Goal: Transaction & Acquisition: Purchase product/service

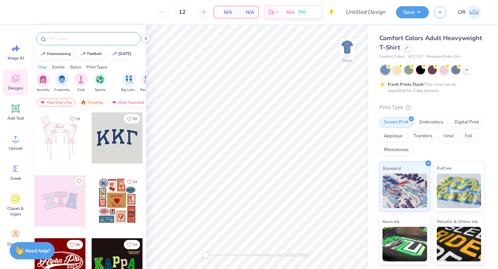
click at [80, 40] on input "text" at bounding box center [92, 38] width 89 height 7
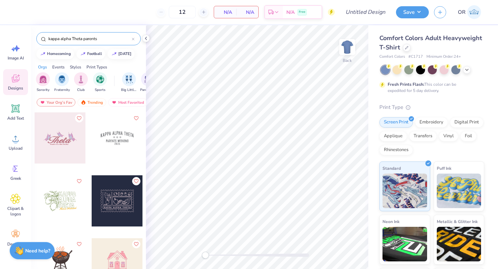
type input "kappa alpha Theta parents"
click at [80, 139] on div at bounding box center [60, 137] width 51 height 51
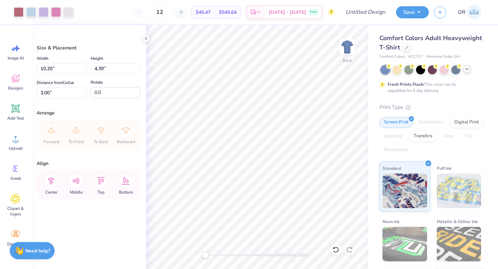
click at [467, 69] on icon at bounding box center [467, 69] width 6 height 6
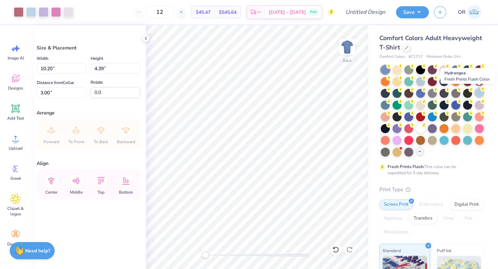
click at [481, 93] on div at bounding box center [479, 92] width 9 height 9
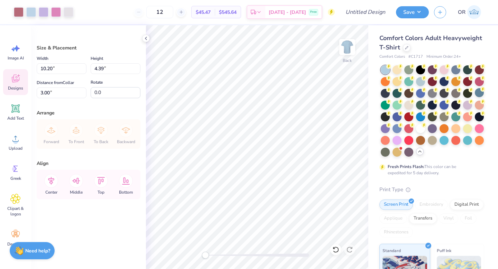
click at [18, 75] on icon at bounding box center [18, 75] width 3 height 3
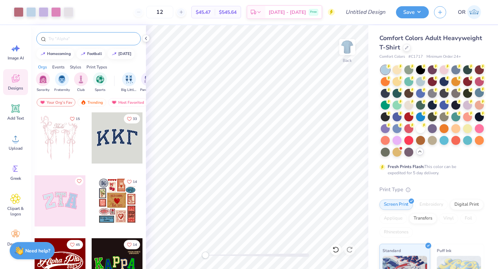
click at [80, 36] on input "text" at bounding box center [92, 38] width 89 height 7
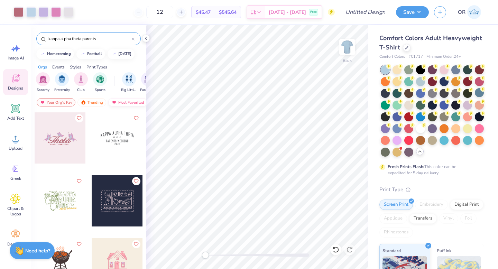
type input "kappa alpha theta parents"
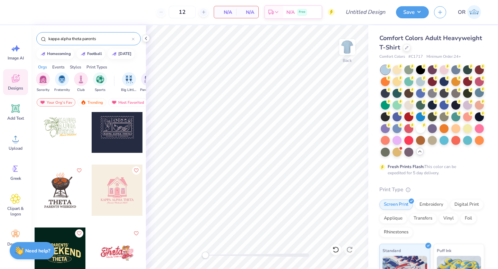
scroll to position [66, 0]
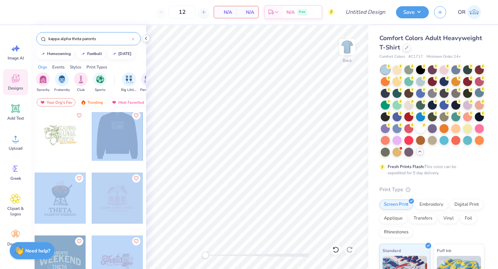
click at [179, 133] on div "12 N/A Per Item N/A Total Est. Delivery N/A Free Design Title Save OR Image AI …" at bounding box center [249, 134] width 498 height 269
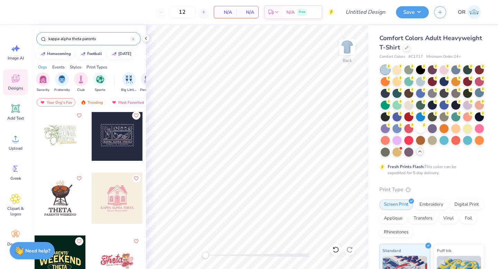
click at [118, 135] on div at bounding box center [117, 135] width 51 height 51
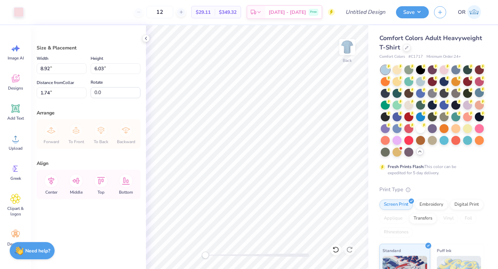
type input "8.92"
type input "6.03"
click at [434, 71] on div at bounding box center [432, 69] width 9 height 9
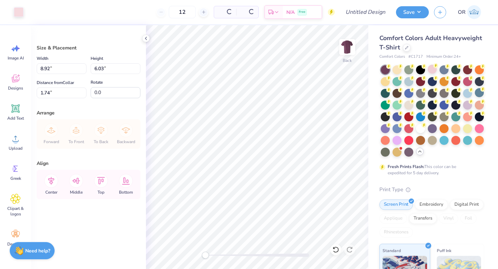
type input "2.04"
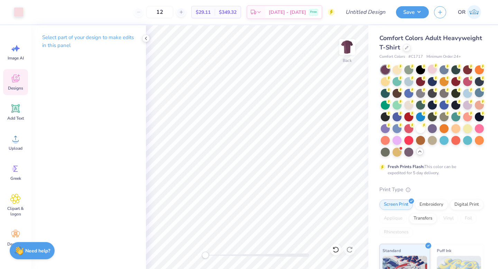
click at [16, 75] on icon at bounding box center [15, 78] width 10 height 10
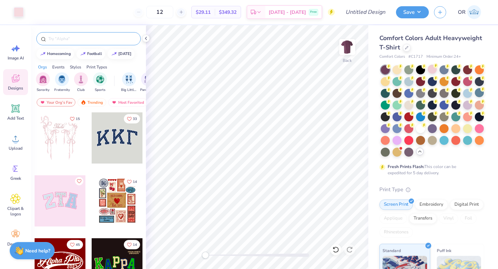
click at [85, 40] on input "text" at bounding box center [92, 38] width 89 height 7
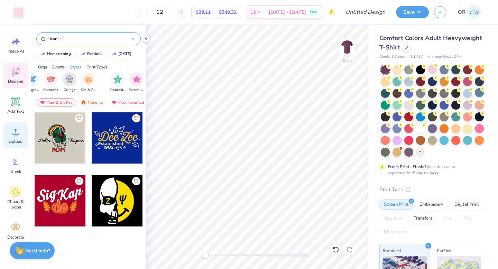
scroll to position [0, 0]
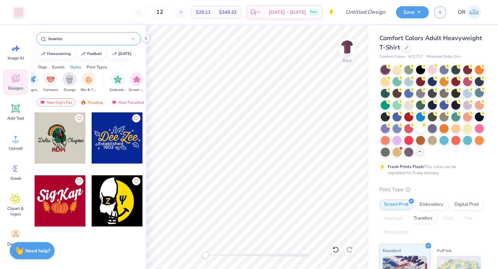
click at [130, 37] on input "beanies" at bounding box center [90, 38] width 84 height 7
type input "beanies"
click at [147, 37] on icon at bounding box center [146, 39] width 6 height 6
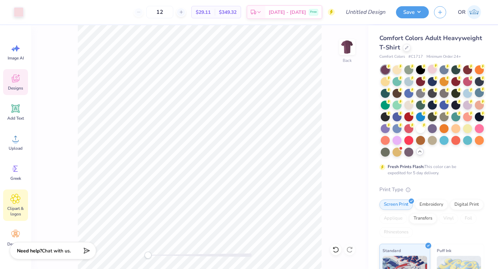
click at [17, 202] on icon at bounding box center [16, 199] width 10 height 10
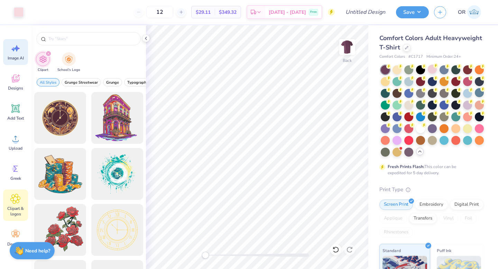
click at [21, 55] on span "Image AI" at bounding box center [16, 58] width 16 height 6
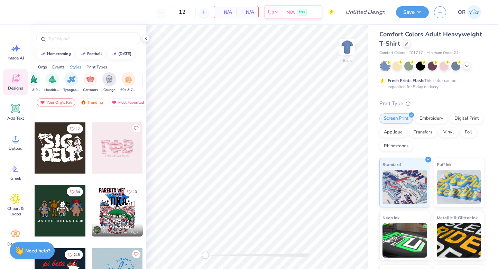
scroll to position [0, 449]
click at [205, 11] on icon at bounding box center [203, 12] width 5 height 5
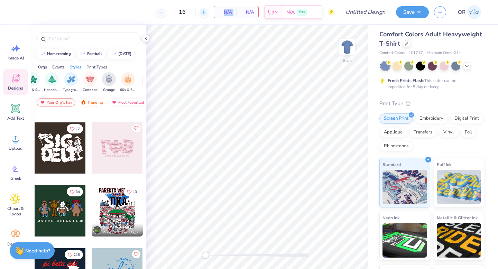
click at [205, 11] on icon at bounding box center [203, 12] width 5 height 5
type input "20"
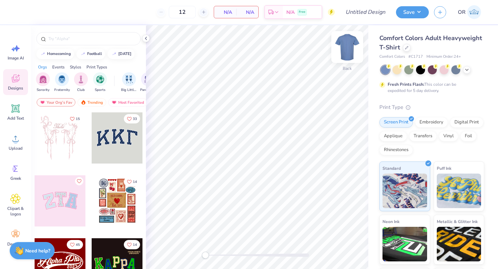
click at [344, 52] on img at bounding box center [348, 47] width 28 height 28
click at [344, 53] on img at bounding box center [348, 47] width 28 height 28
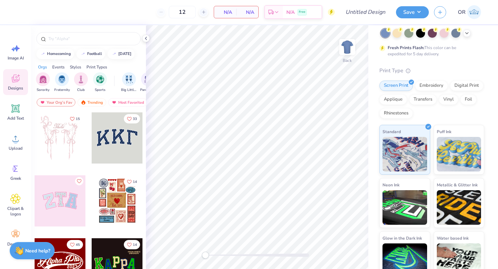
scroll to position [39, 0]
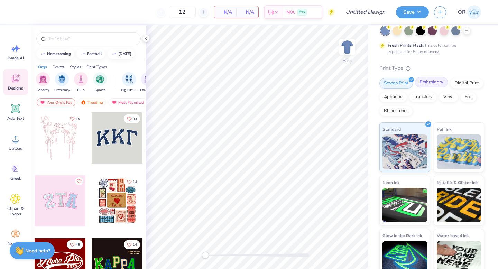
click at [426, 83] on div "Embroidery" at bounding box center [431, 82] width 33 height 10
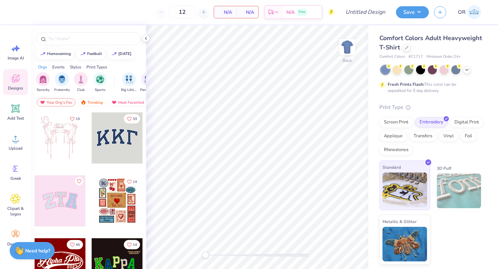
click at [418, 199] on img at bounding box center [405, 190] width 45 height 35
click at [407, 46] on icon at bounding box center [406, 46] width 3 height 3
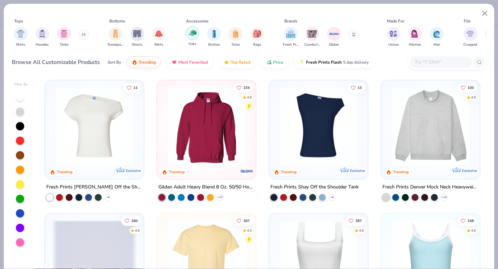
click at [191, 36] on img "filter for Hats" at bounding box center [193, 33] width 8 height 8
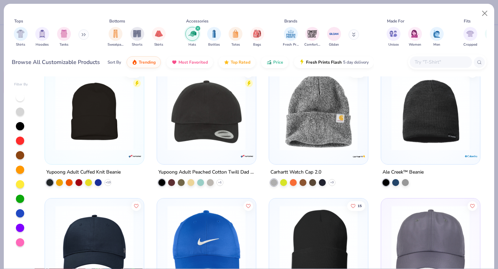
scroll to position [942, 0]
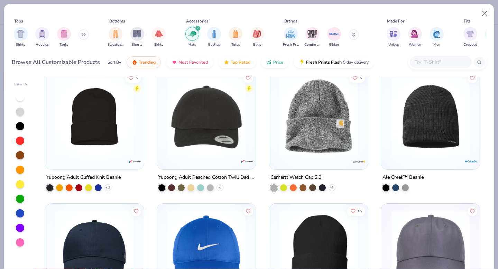
click at [309, 147] on img at bounding box center [318, 117] width 85 height 78
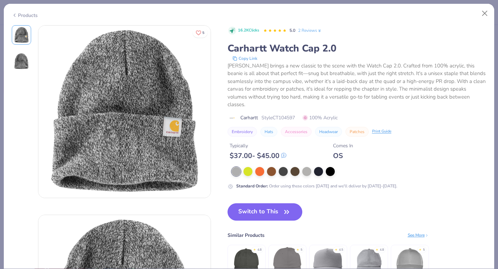
click at [283, 211] on button "Switch to This" at bounding box center [265, 212] width 75 height 17
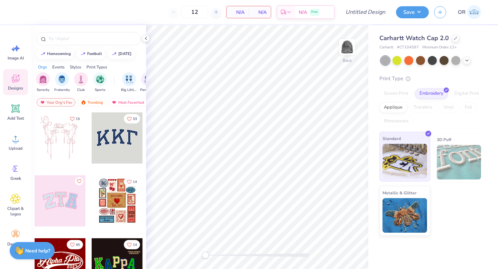
click at [406, 163] on img at bounding box center [405, 161] width 45 height 35
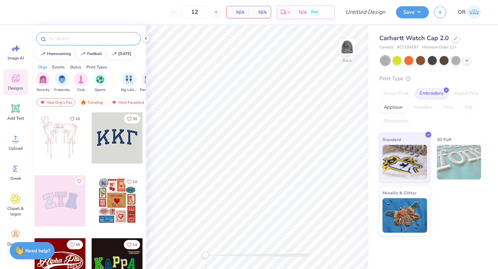
click at [88, 37] on input "text" at bounding box center [92, 38] width 89 height 7
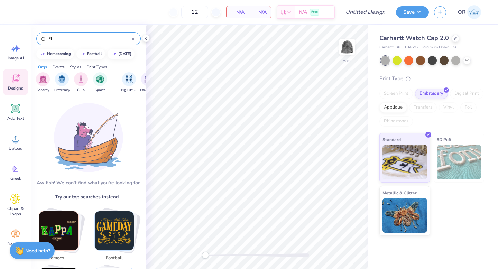
type input "E"
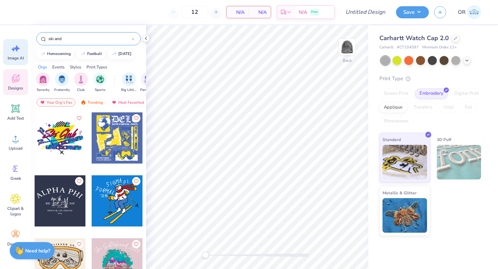
type input "ski and"
click at [14, 47] on icon at bounding box center [15, 48] width 10 height 10
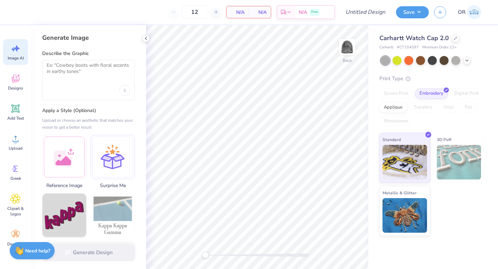
click at [91, 80] on div at bounding box center [88, 80] width 93 height 40
click at [71, 62] on div at bounding box center [88, 80] width 93 height 40
click at [71, 66] on textarea at bounding box center [89, 70] width 84 height 17
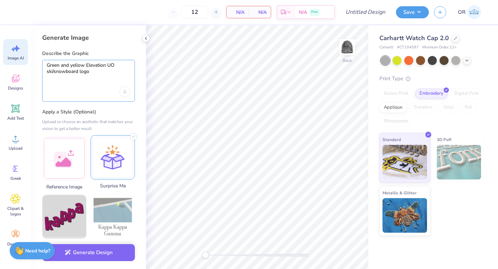
type textarea "Green and yellow Elevation UO ski/snowboard logo"
click at [116, 167] on div at bounding box center [113, 157] width 44 height 44
click at [79, 165] on div at bounding box center [64, 157] width 44 height 44
click at [114, 166] on div at bounding box center [113, 157] width 44 height 44
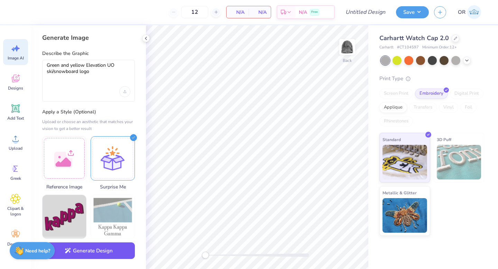
click at [95, 255] on button "Generate Design" at bounding box center [88, 251] width 93 height 17
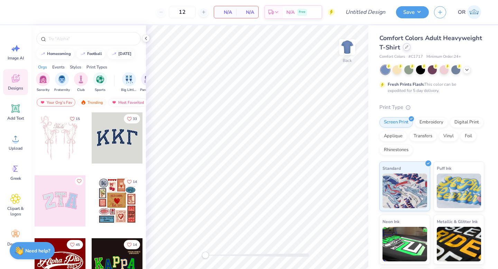
click at [408, 48] on icon at bounding box center [406, 46] width 3 height 3
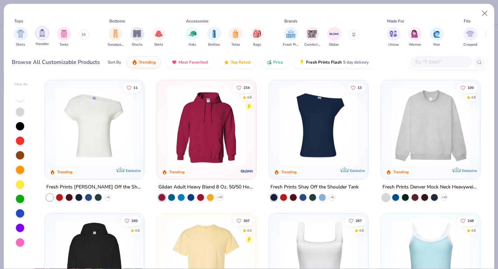
click at [40, 35] on img "filter for Hoodies" at bounding box center [42, 33] width 8 height 8
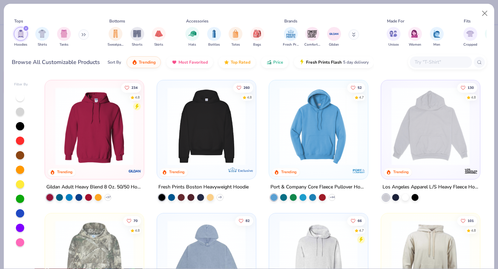
click at [111, 140] on img at bounding box center [94, 126] width 85 height 78
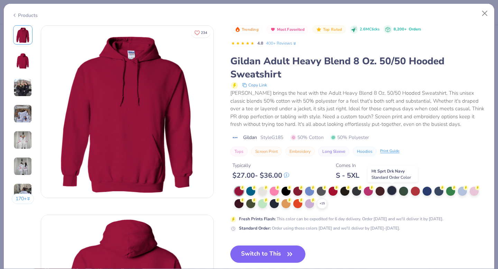
scroll to position [76, 0]
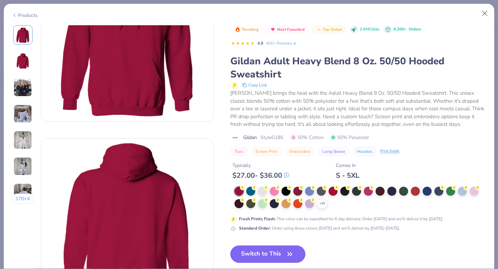
click at [294, 252] on icon "button" at bounding box center [290, 255] width 10 height 10
click at [291, 253] on icon "button" at bounding box center [290, 255] width 10 height 10
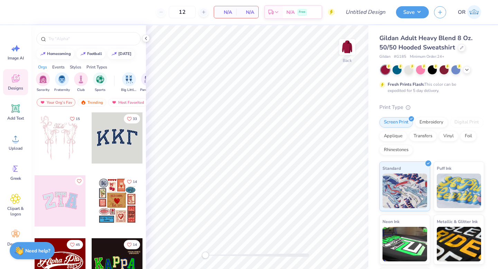
click at [16, 66] on div "Image AI Designs Add Text Upload Greek Clipart & logos Decorate" at bounding box center [15, 145] width 25 height 212
click at [21, 56] on span "Image AI" at bounding box center [16, 58] width 16 height 6
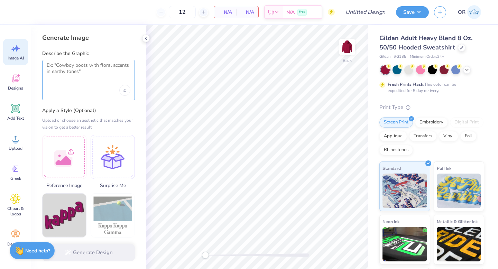
click at [81, 67] on textarea at bounding box center [89, 70] width 84 height 17
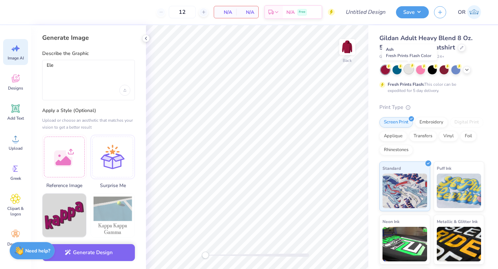
click at [409, 71] on div at bounding box center [409, 69] width 9 height 9
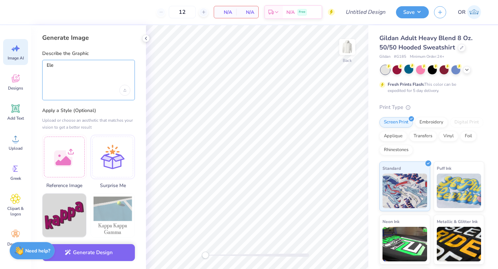
click at [91, 68] on textarea "Ele" at bounding box center [89, 70] width 84 height 17
type textarea "Elevation UO ski/snowbaord club green and yellow minimalist"
click at [125, 91] on div "Upload image" at bounding box center [124, 90] width 11 height 11
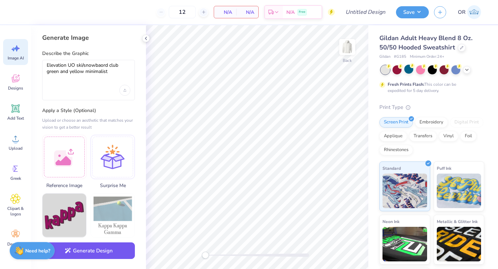
click at [104, 255] on button "Generate Design" at bounding box center [88, 251] width 93 height 17
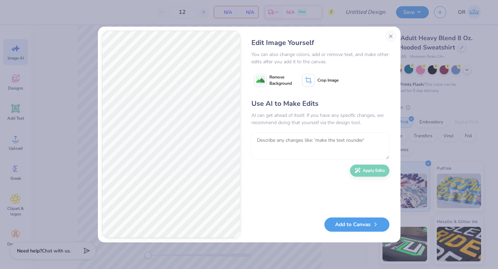
click at [326, 141] on textarea at bounding box center [321, 146] width 138 height 27
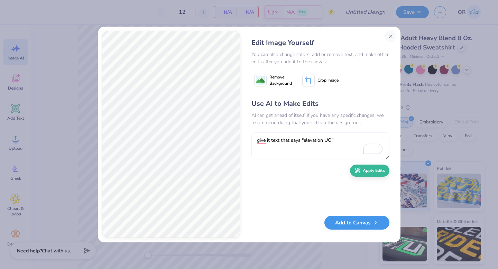
type textarea "give it text that says "elevation UO""
click at [379, 225] on button "Add to Canvas" at bounding box center [357, 223] width 65 height 14
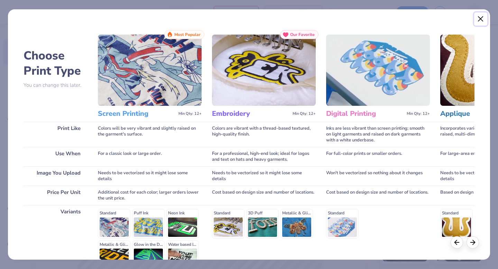
click at [482, 21] on button "Close" at bounding box center [481, 18] width 13 height 13
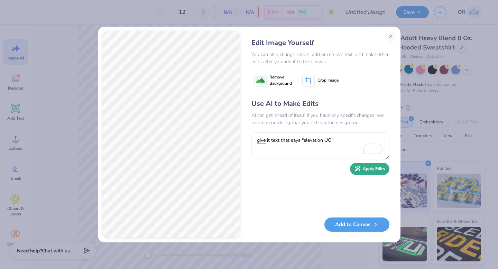
click at [366, 170] on button "Apply Edits" at bounding box center [369, 169] width 39 height 12
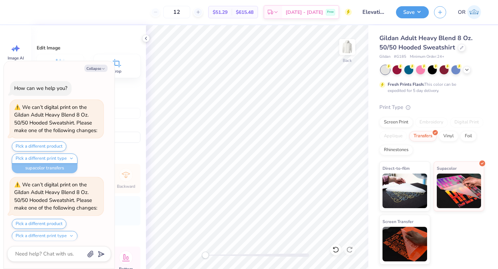
scroll to position [9, 0]
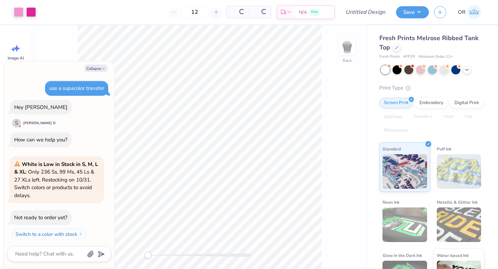
scroll to position [15, 0]
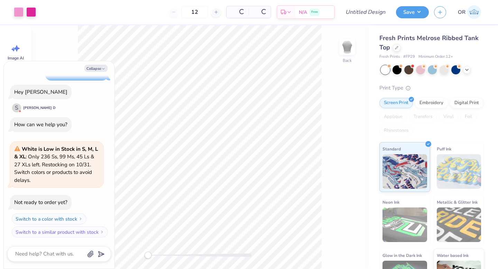
type textarea "x"
